Goal: Task Accomplishment & Management: Manage account settings

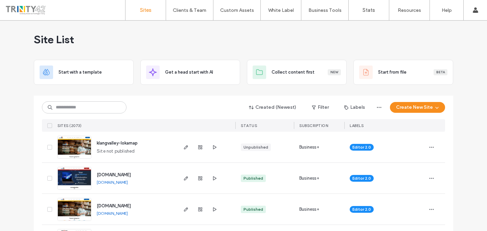
scroll to position [3, 0]
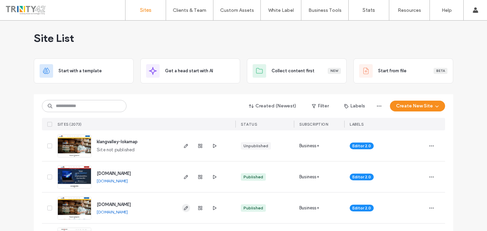
click at [185, 208] on use "button" at bounding box center [186, 208] width 4 height 4
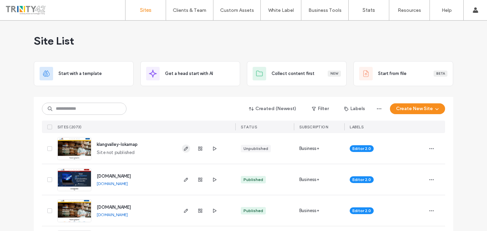
click at [184, 150] on use "button" at bounding box center [186, 149] width 4 height 4
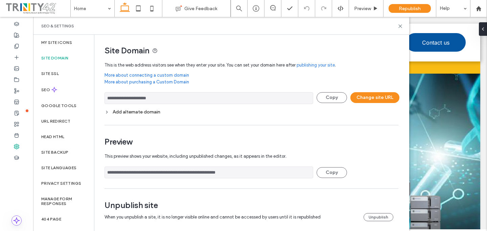
click at [22, 10] on span at bounding box center [37, 9] width 65 height 14
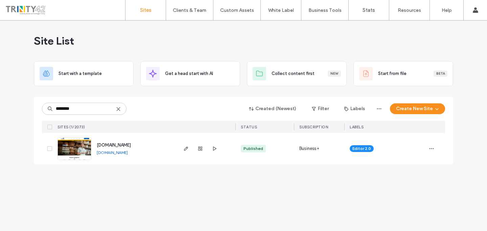
type input "********"
click at [119, 111] on icon at bounding box center [118, 109] width 5 height 5
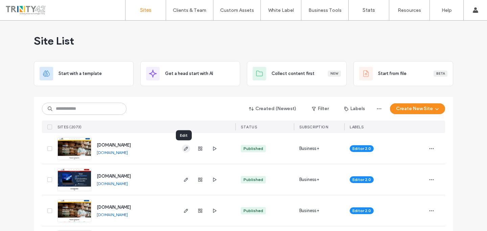
click at [185, 149] on use "button" at bounding box center [186, 149] width 4 height 4
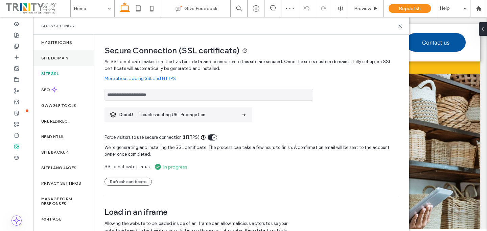
click at [74, 64] on div "Site Domain" at bounding box center [63, 58] width 61 height 16
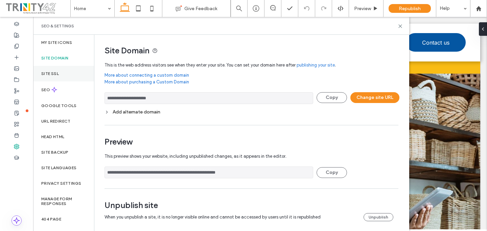
click at [72, 72] on div "Site SSL" at bounding box center [63, 74] width 61 height 16
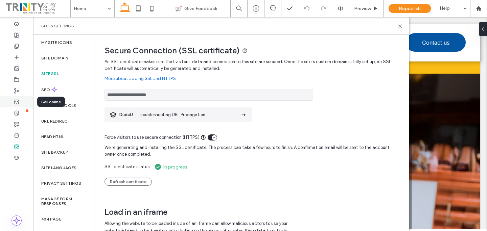
click at [20, 102] on div at bounding box center [16, 101] width 33 height 11
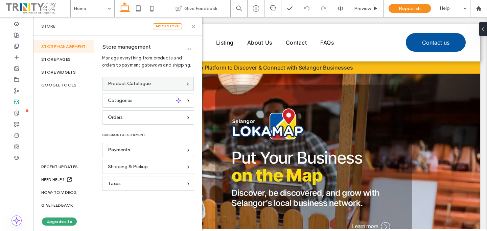
click at [135, 86] on span "Product Catalogue" at bounding box center [129, 83] width 43 height 7
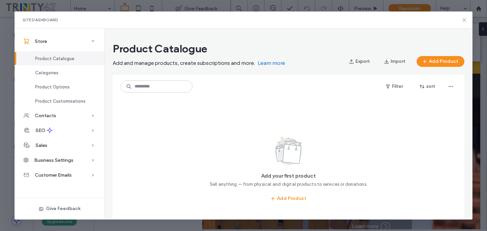
click at [466, 21] on icon at bounding box center [464, 19] width 5 height 5
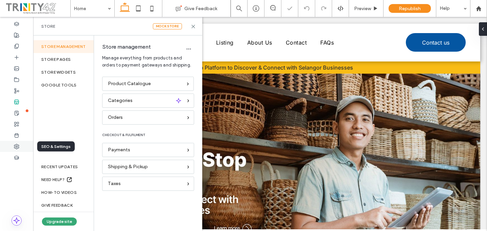
click at [22, 144] on div at bounding box center [16, 146] width 33 height 11
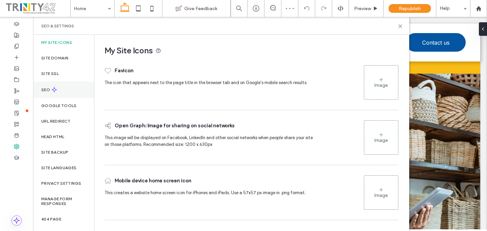
click at [75, 89] on div "SEO" at bounding box center [63, 90] width 61 height 17
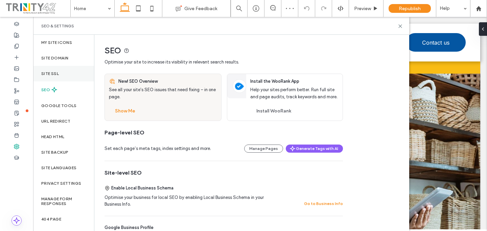
click at [76, 76] on div "Site SSL" at bounding box center [63, 74] width 61 height 16
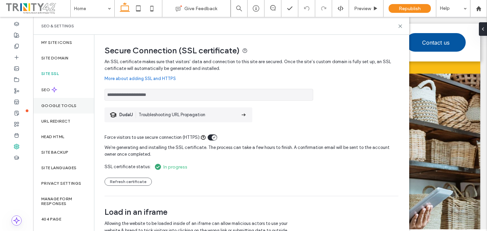
click at [69, 110] on div "Google Tools" at bounding box center [63, 106] width 61 height 16
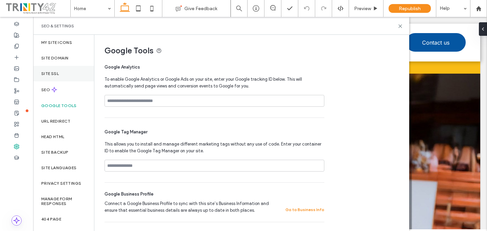
click at [67, 72] on div "Site SSL" at bounding box center [63, 74] width 61 height 16
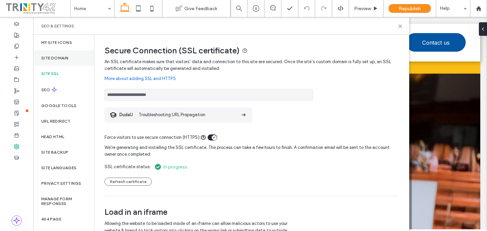
click at [69, 60] on div "Site Domain" at bounding box center [63, 58] width 61 height 16
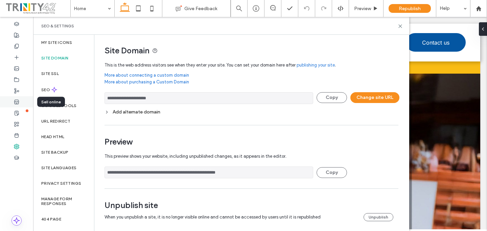
click at [19, 105] on div at bounding box center [16, 101] width 33 height 11
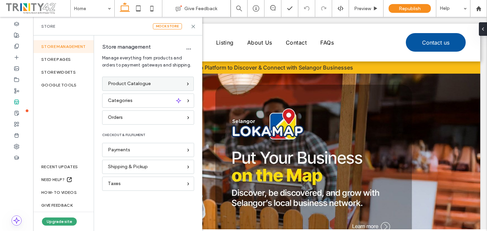
click at [130, 86] on span "Product Catalogue" at bounding box center [129, 83] width 43 height 7
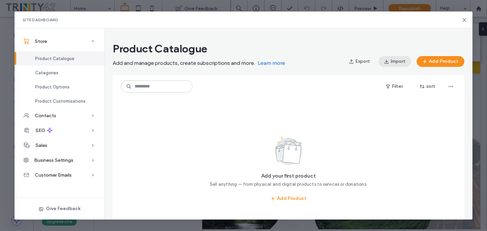
click at [398, 66] on button "Import" at bounding box center [395, 61] width 33 height 11
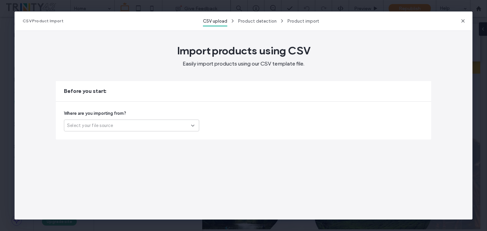
click at [161, 120] on div "Select your file source" at bounding box center [131, 126] width 135 height 12
click at [145, 151] on div "Ecwid (third-party store)" at bounding box center [131, 149] width 135 height 12
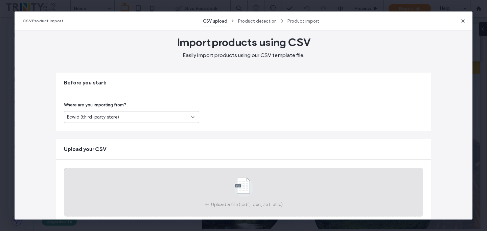
scroll to position [27, 0]
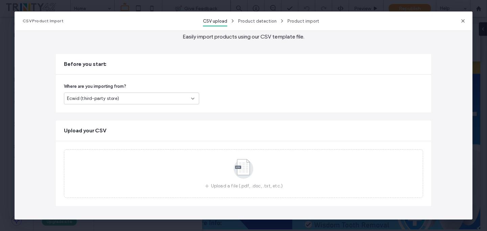
click at [177, 98] on div "Ecwid (third-party store)" at bounding box center [129, 98] width 124 height 7
click at [170, 112] on div "Another platform" at bounding box center [129, 111] width 135 height 12
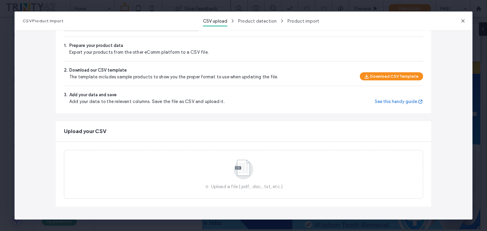
scroll to position [101, 0]
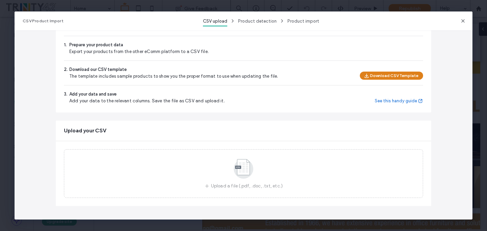
click at [382, 76] on button "Download CSV Template" at bounding box center [391, 76] width 63 height 8
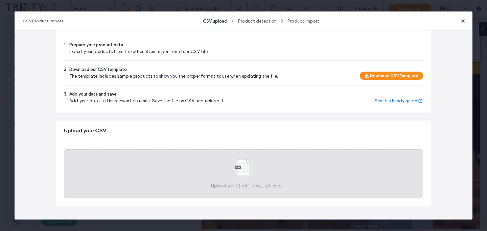
click at [227, 169] on icon at bounding box center [244, 169] width 34 height 22
click at [245, 160] on use at bounding box center [244, 169] width 20 height 20
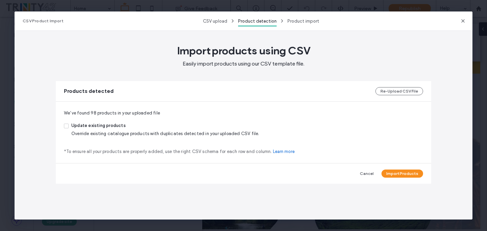
scroll to position [0, 0]
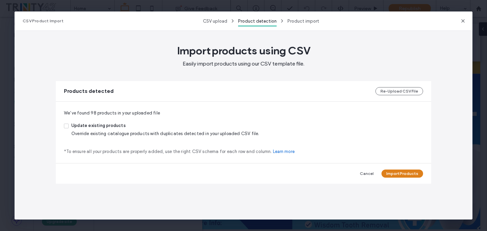
click at [393, 173] on button "Import Products" at bounding box center [403, 174] width 42 height 8
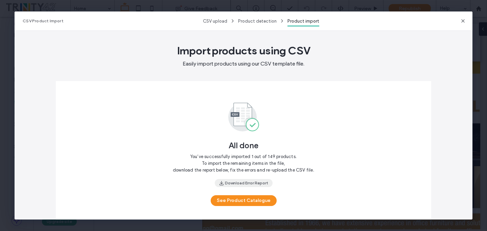
click at [248, 180] on button "Download Error Report" at bounding box center [244, 183] width 58 height 8
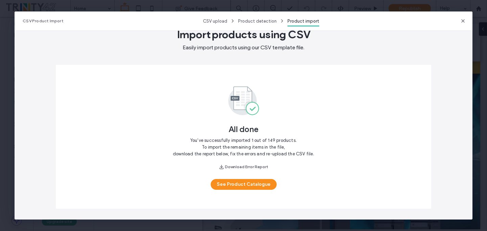
scroll to position [19, 0]
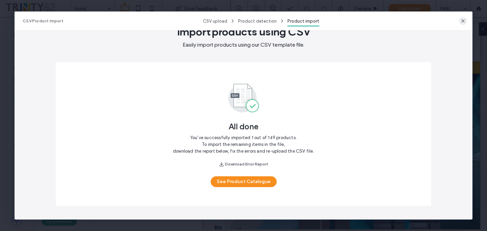
click at [463, 21] on use "button" at bounding box center [463, 20] width 3 height 3
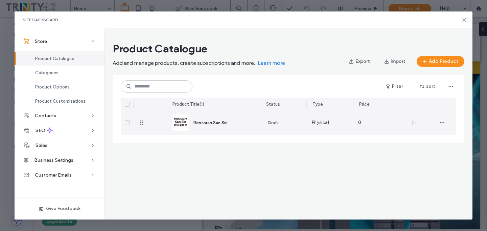
click at [124, 124] on div at bounding box center [127, 123] width 13 height 24
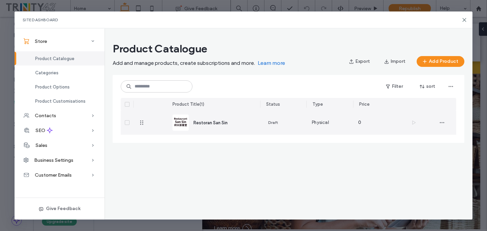
click at [126, 122] on icon at bounding box center [127, 123] width 3 height 2
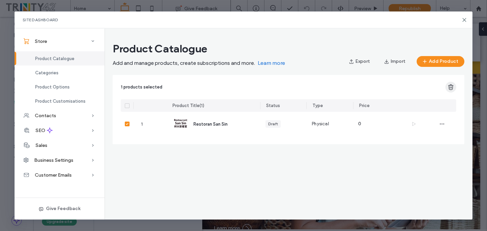
click at [455, 87] on span "button" at bounding box center [451, 87] width 11 height 11
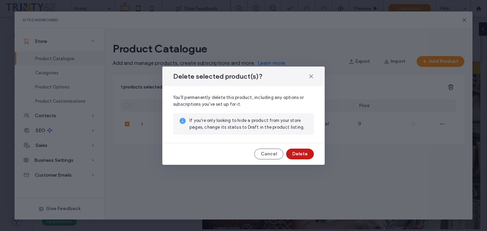
click at [301, 155] on button "Delete" at bounding box center [300, 154] width 28 height 11
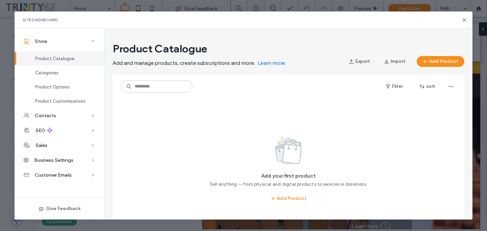
click at [275, 63] on link "Learn more" at bounding box center [271, 63] width 27 height 7
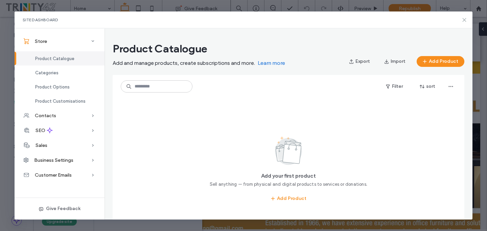
drag, startPoint x: 463, startPoint y: 21, endPoint x: 428, endPoint y: 2, distance: 40.4
click at [463, 21] on icon at bounding box center [464, 19] width 5 height 5
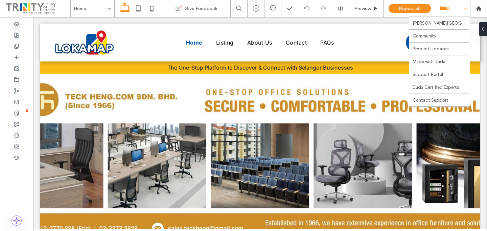
click at [459, 16] on div "Help" at bounding box center [453, 8] width 34 height 17
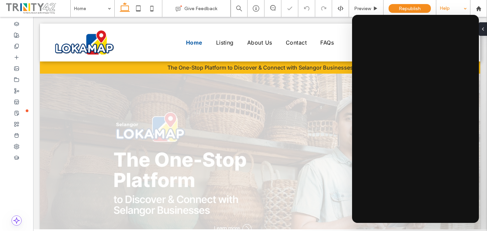
scroll to position [0, 0]
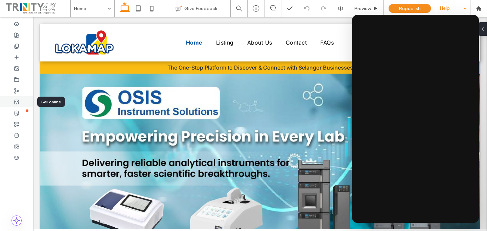
click at [14, 100] on div at bounding box center [16, 101] width 33 height 11
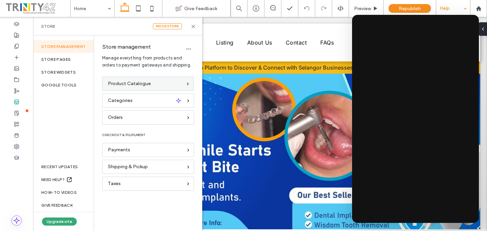
click at [156, 88] on div "Product Catalogue" at bounding box center [148, 84] width 92 height 14
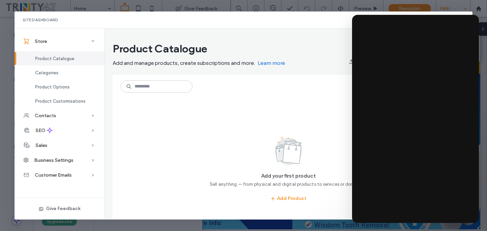
click at [305, 140] on icon at bounding box center [288, 151] width 49 height 32
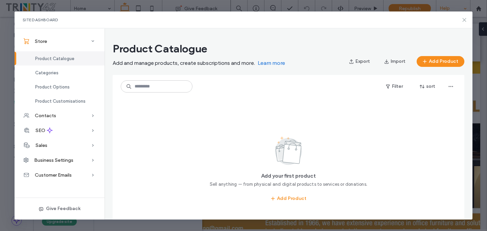
click at [464, 22] on icon at bounding box center [464, 19] width 5 height 5
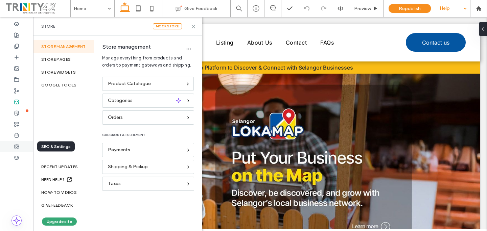
click at [17, 147] on icon at bounding box center [16, 146] width 5 height 5
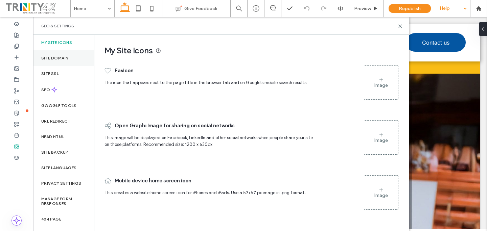
click at [79, 54] on div "Site Domain" at bounding box center [63, 58] width 61 height 16
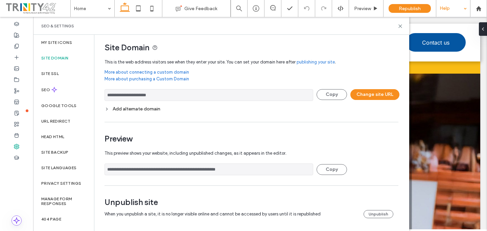
scroll to position [4, 0]
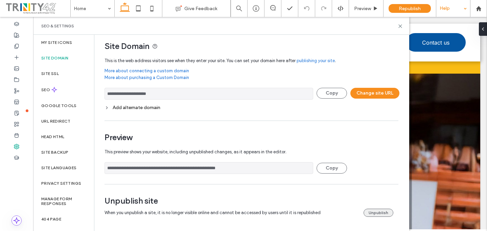
click at [377, 209] on button "Unpublish" at bounding box center [379, 213] width 30 height 8
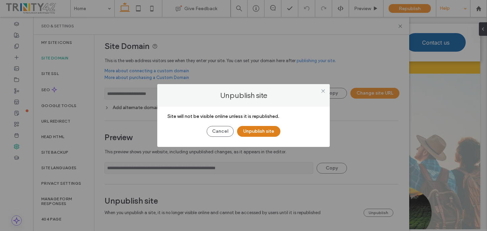
click at [249, 129] on button "Unpublish site" at bounding box center [258, 131] width 43 height 11
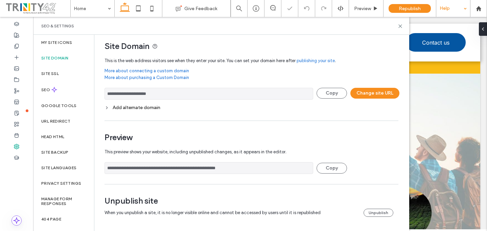
scroll to position [0, 0]
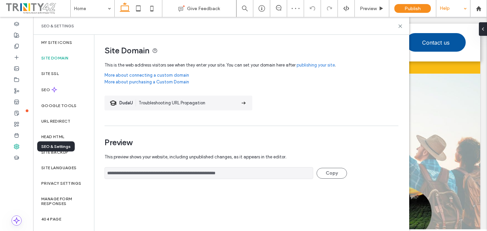
click at [9, 145] on div at bounding box center [16, 146] width 33 height 11
click at [431, 65] on p "The One-Stop Platform to Discover & Connect with Selangor Businesses" at bounding box center [260, 67] width 395 height 7
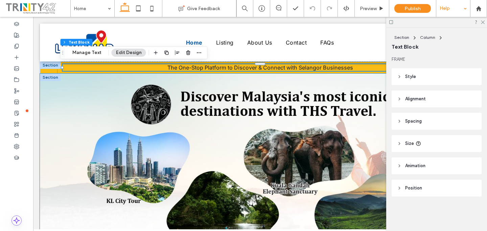
click at [334, 93] on div at bounding box center [260, 164] width 441 height 181
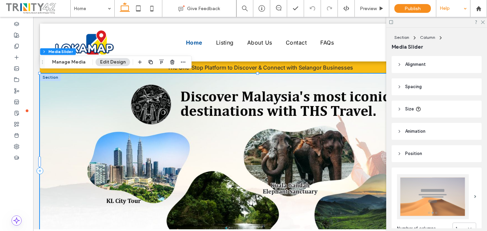
click at [482, 24] on div at bounding box center [436, 22] width 101 height 10
click at [483, 23] on icon at bounding box center [482, 22] width 4 height 4
